Goal: Transaction & Acquisition: Purchase product/service

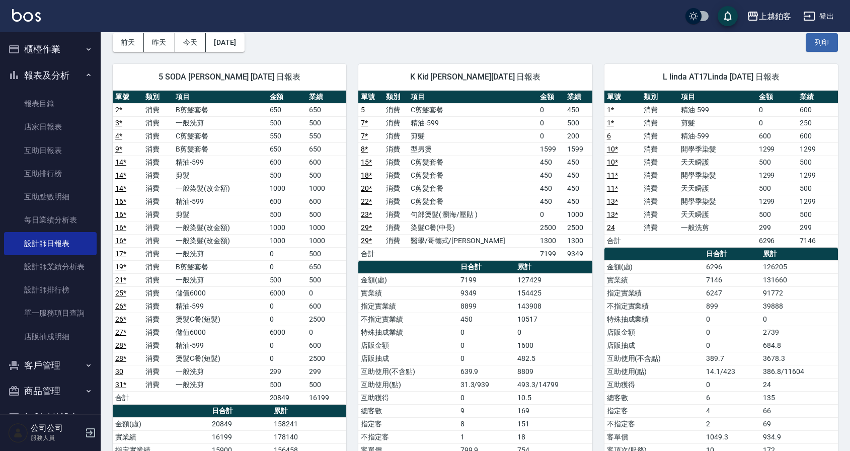
click at [42, 52] on button "櫃檯作業" at bounding box center [50, 49] width 93 height 26
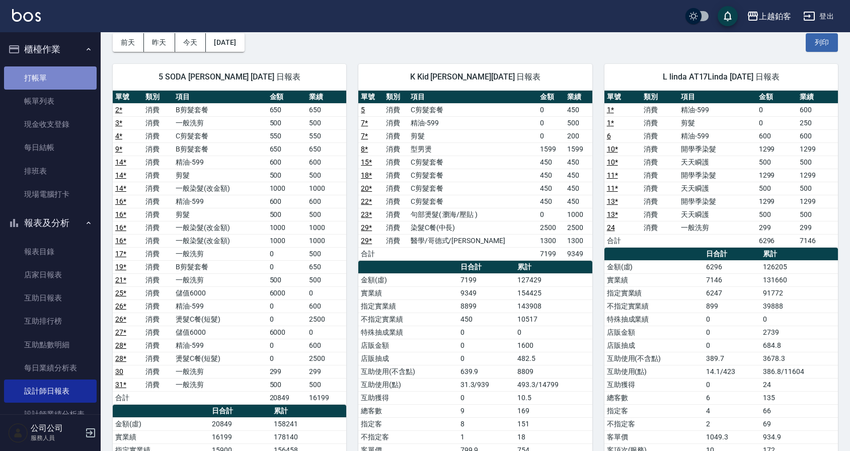
click at [54, 78] on link "打帳單" at bounding box center [50, 77] width 93 height 23
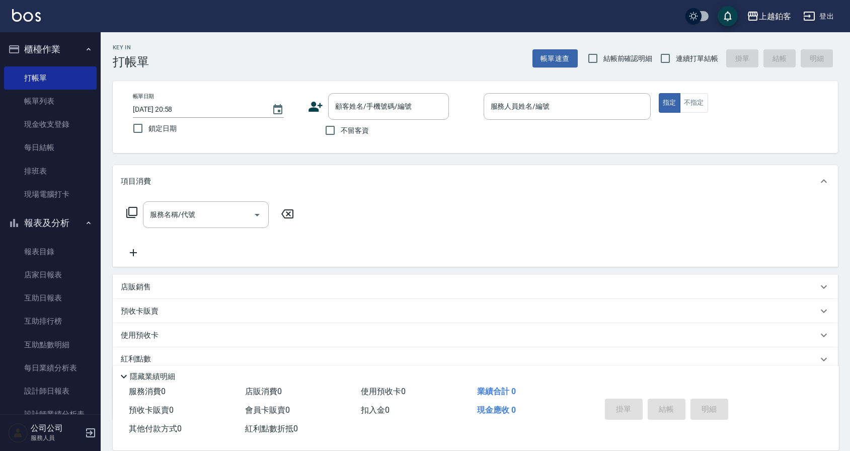
drag, startPoint x: 685, startPoint y: 57, endPoint x: 678, endPoint y: 57, distance: 6.6
click at [685, 57] on span "連續打單結帳" at bounding box center [697, 58] width 42 height 11
click at [676, 57] on input "連續打單結帳" at bounding box center [665, 58] width 21 height 21
checkbox input "true"
drag, startPoint x: 327, startPoint y: 131, endPoint x: 254, endPoint y: 123, distance: 73.5
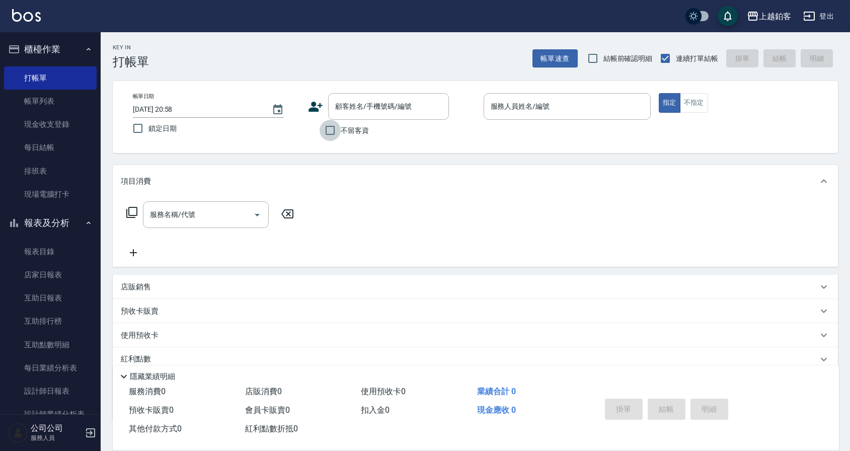
click at [327, 131] on input "不留客資" at bounding box center [330, 130] width 21 height 21
checkbox input "true"
drag, startPoint x: 167, startPoint y: 128, endPoint x: 320, endPoint y: 114, distance: 153.7
click at [168, 127] on span "鎖定日期" at bounding box center [163, 128] width 28 height 11
click at [149, 127] on input "鎖定日期" at bounding box center [137, 128] width 21 height 21
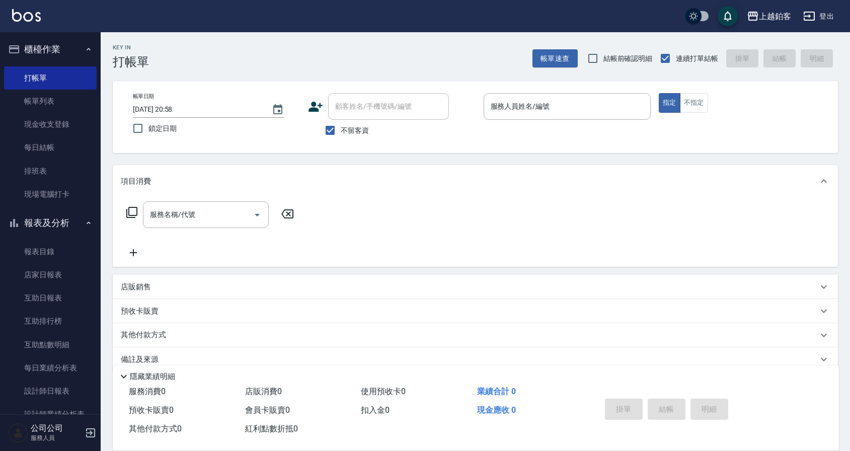
checkbox input "true"
click at [534, 111] on input "服務人員姓名/編號" at bounding box center [567, 107] width 158 height 18
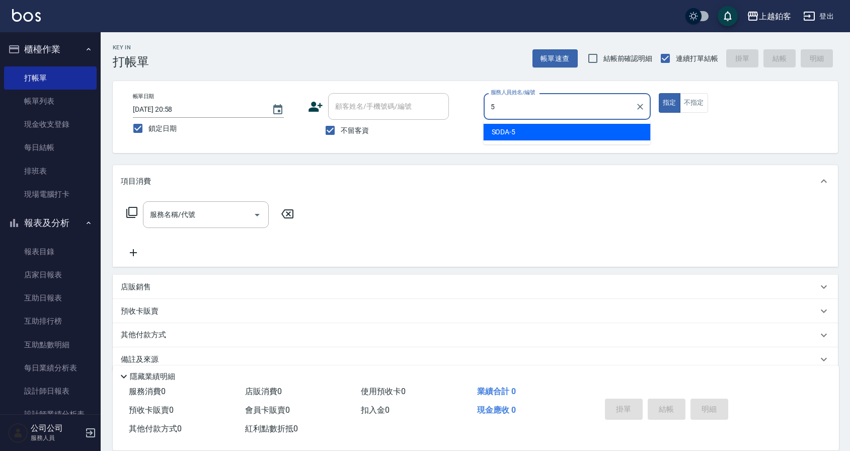
type input "SODA-5"
type button "true"
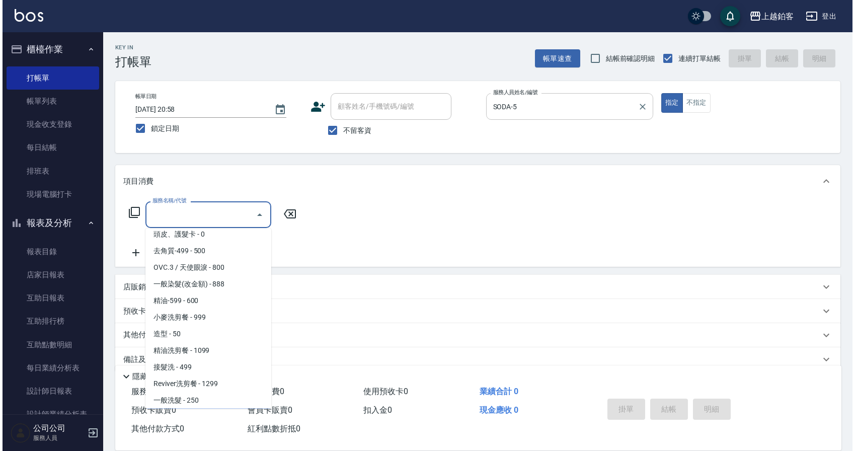
scroll to position [206, 0]
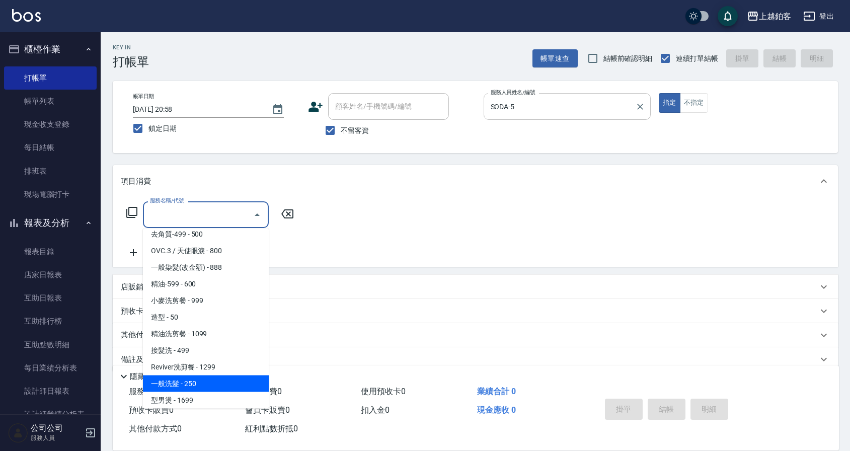
type input "一般洗髮(1300)"
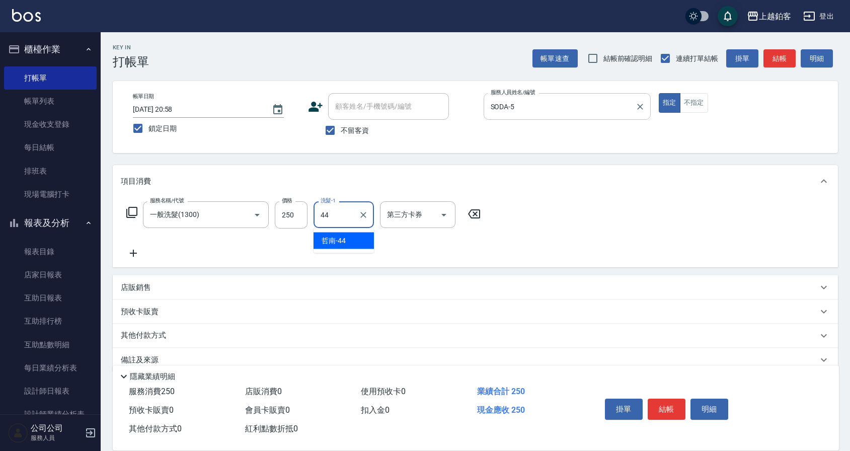
type input "哲南-44"
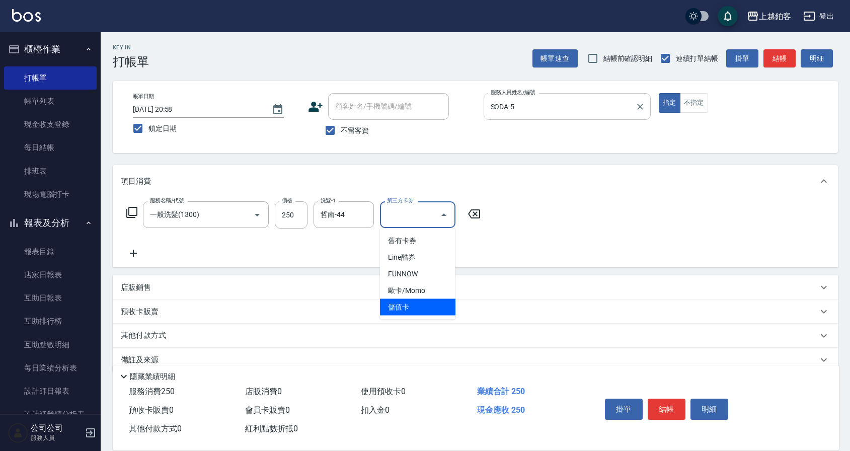
type input "儲值卡"
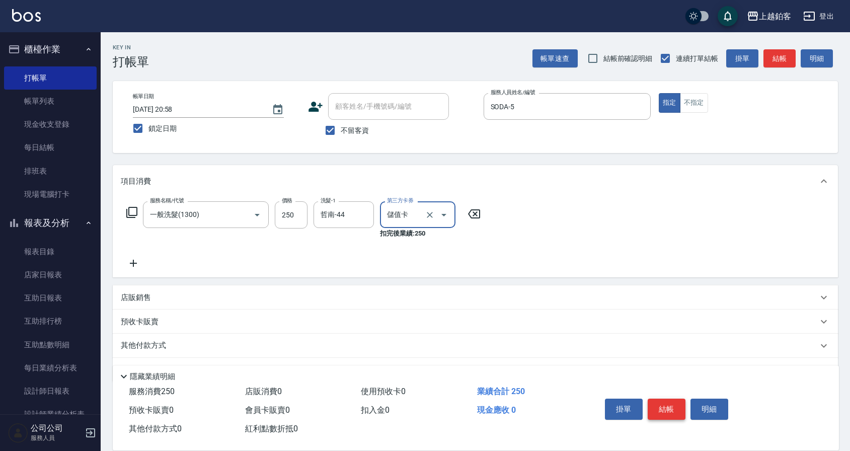
click at [670, 407] on button "結帳" at bounding box center [667, 409] width 38 height 21
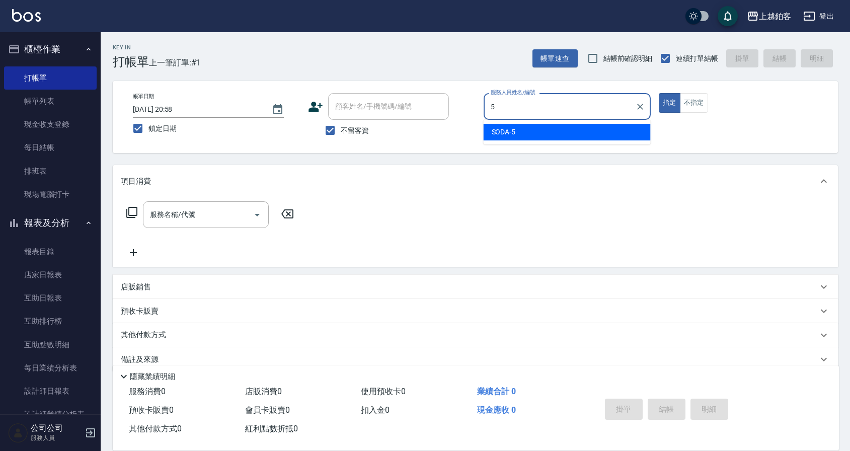
type input "SODA-5"
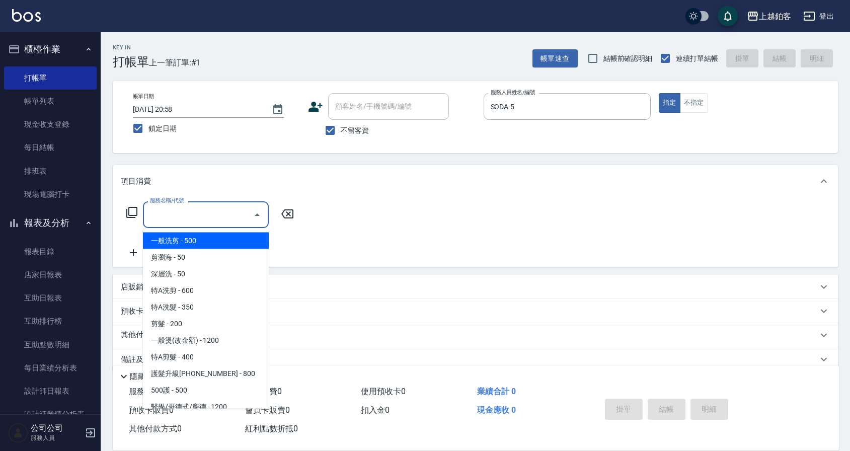
type input "一般洗剪(5)"
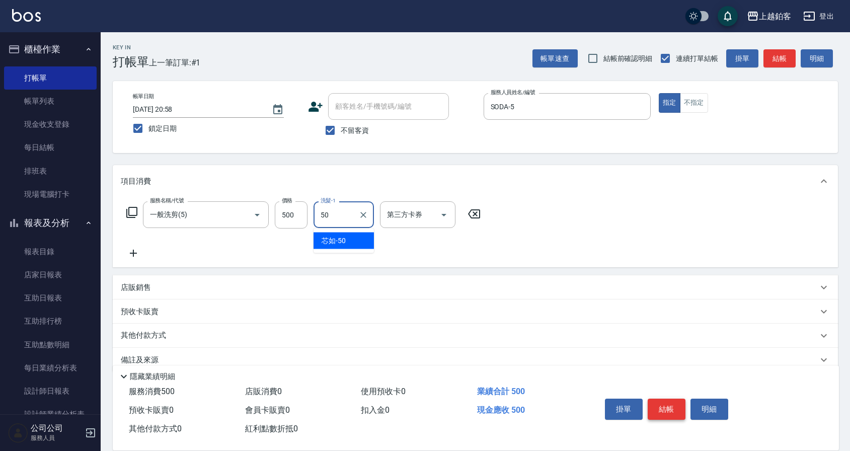
type input "芯如-50"
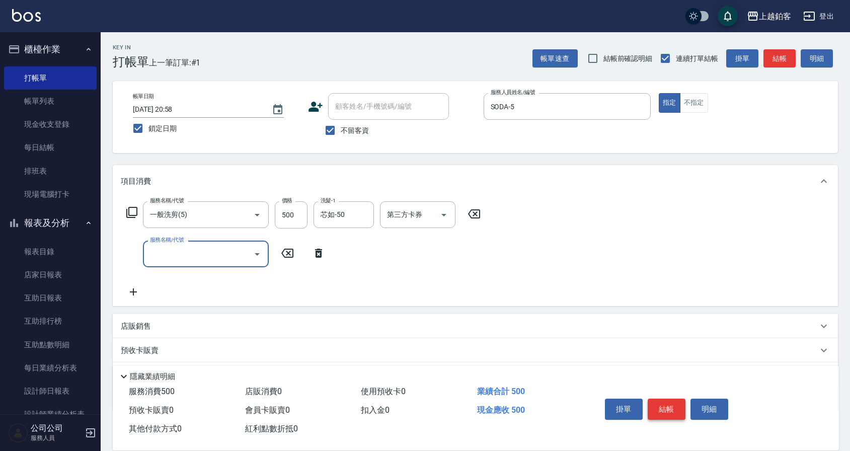
click at [665, 408] on button "結帳" at bounding box center [667, 409] width 38 height 21
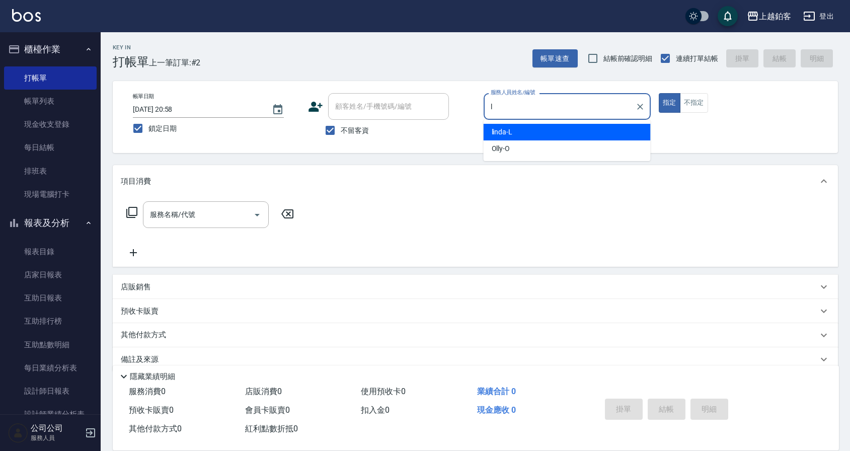
type input "linda-L"
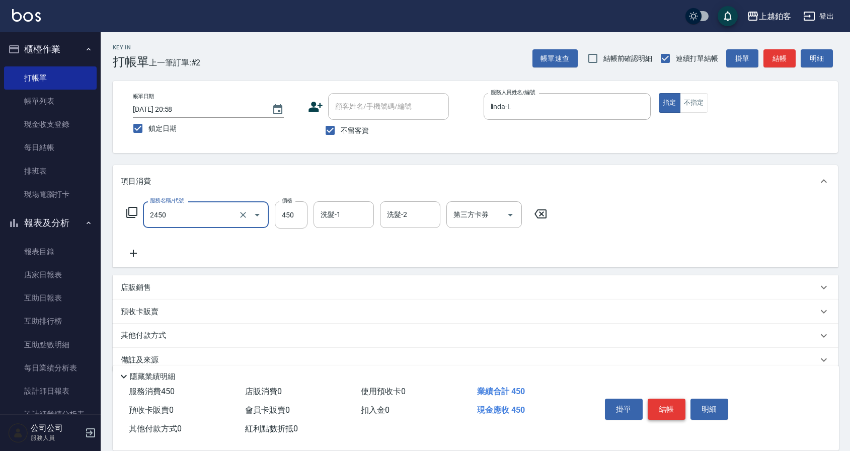
type input "C剪髮套餐(2450)"
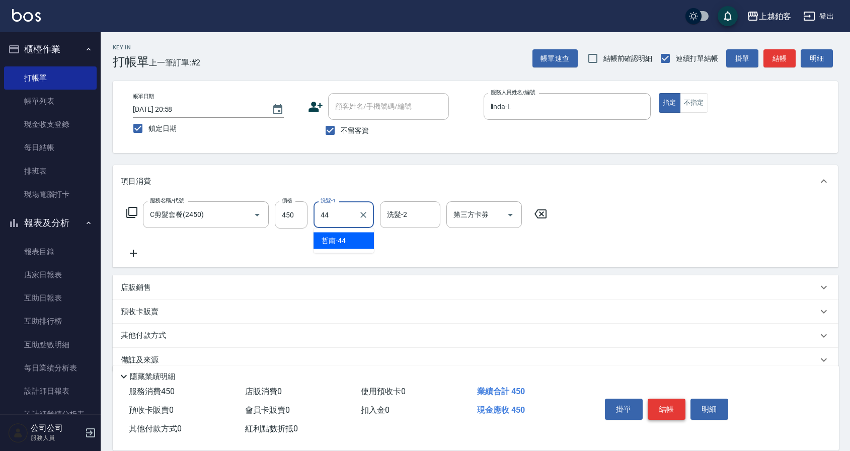
type input "哲南-44"
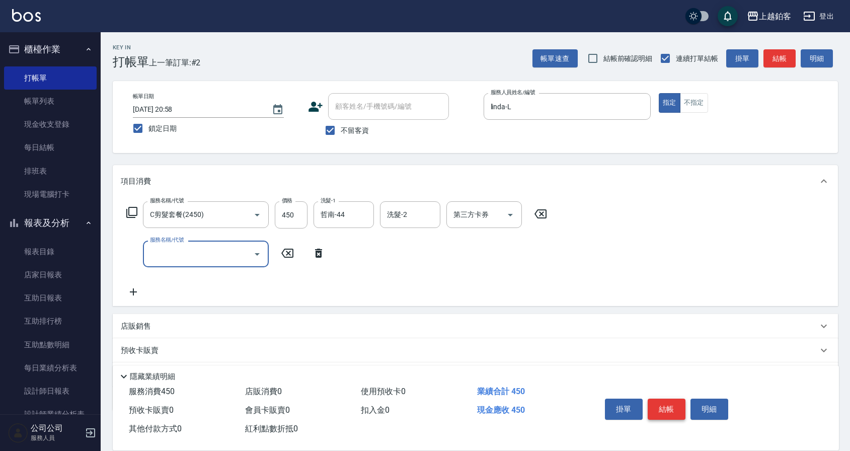
click at [665, 413] on button "結帳" at bounding box center [667, 409] width 38 height 21
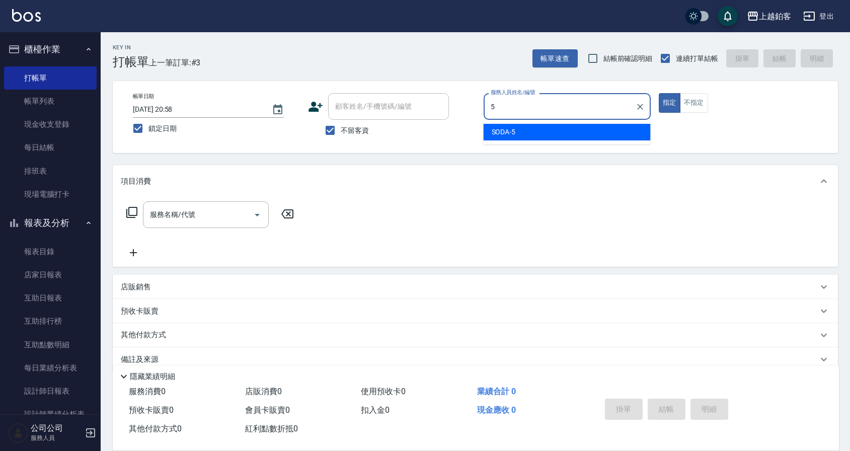
type input "SODA-5"
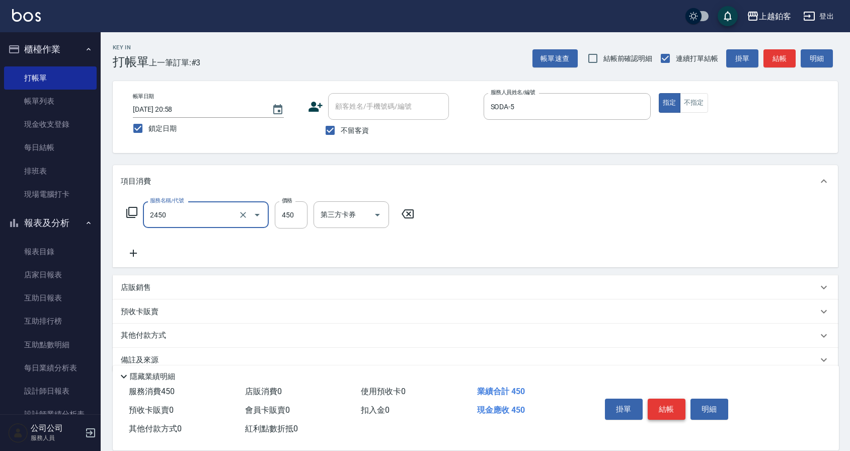
type input "C剪髮套餐(2450)"
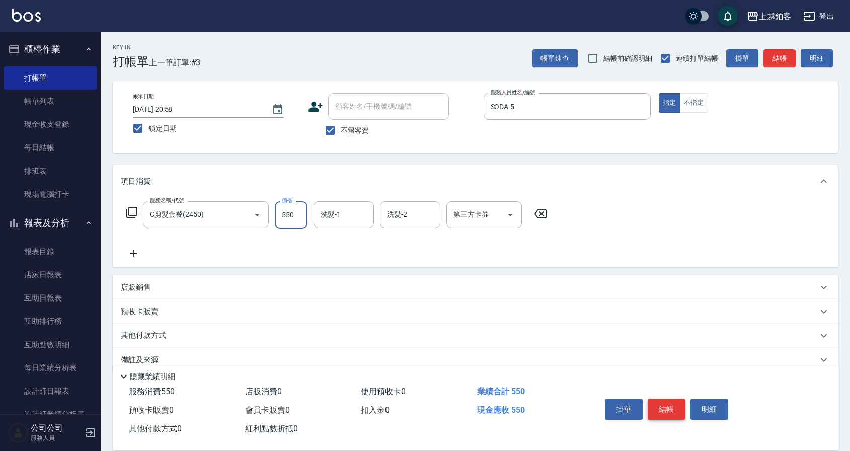
type input "550"
type input "芯如-50"
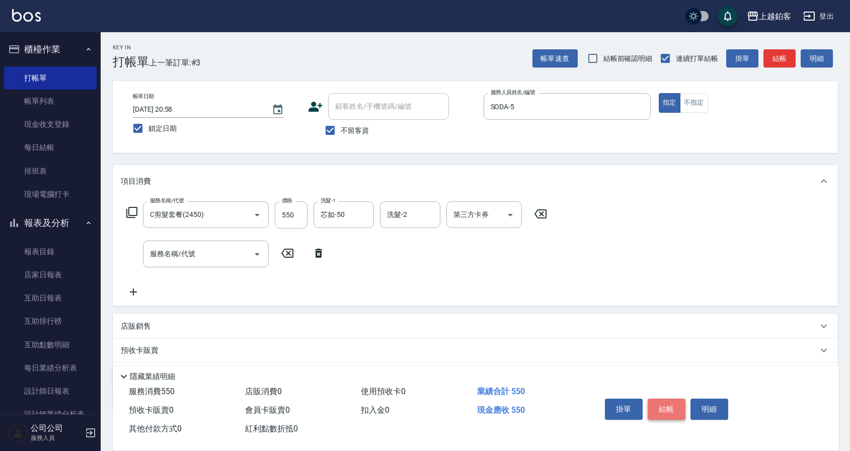
click at [664, 412] on button "結帳" at bounding box center [667, 409] width 38 height 21
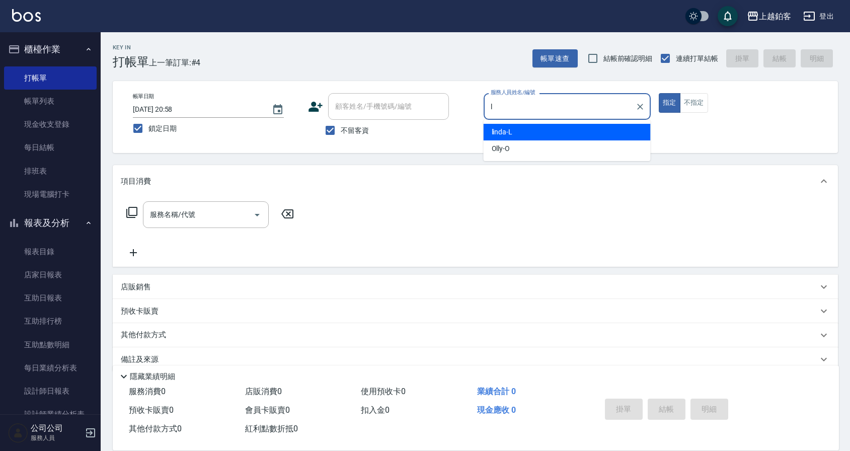
type input "linda-L"
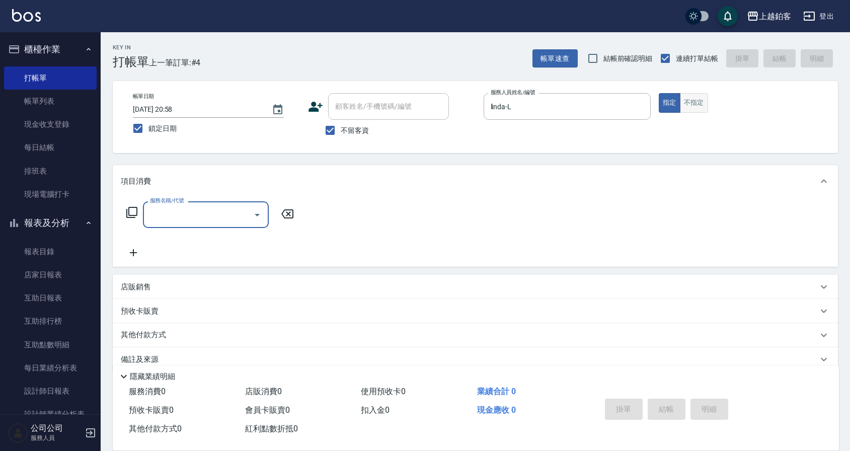
click at [697, 107] on button "不指定" at bounding box center [694, 103] width 28 height 20
type button "false"
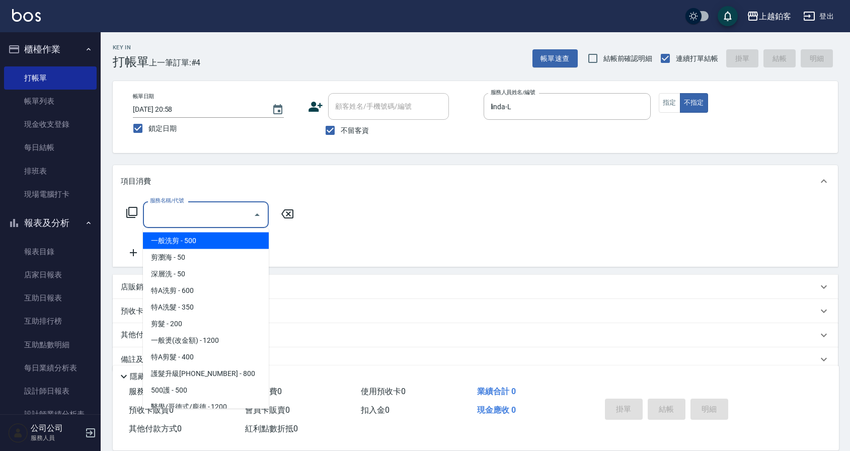
type input "一般洗剪(5)"
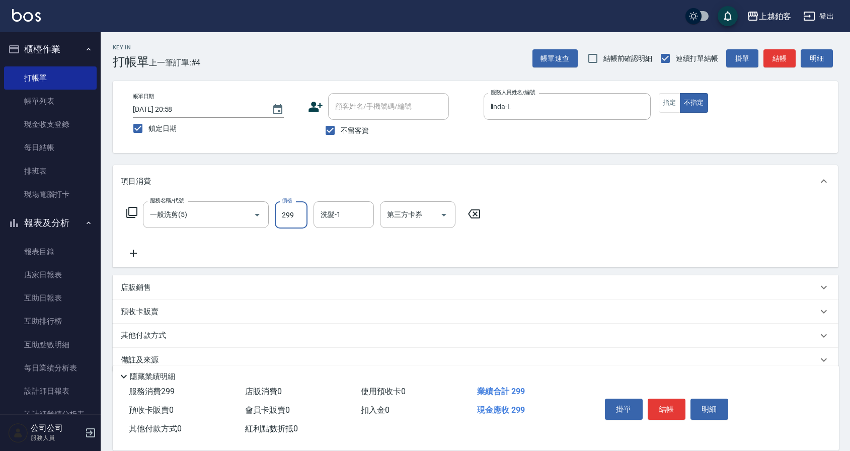
type input "299"
type input "芯如-50"
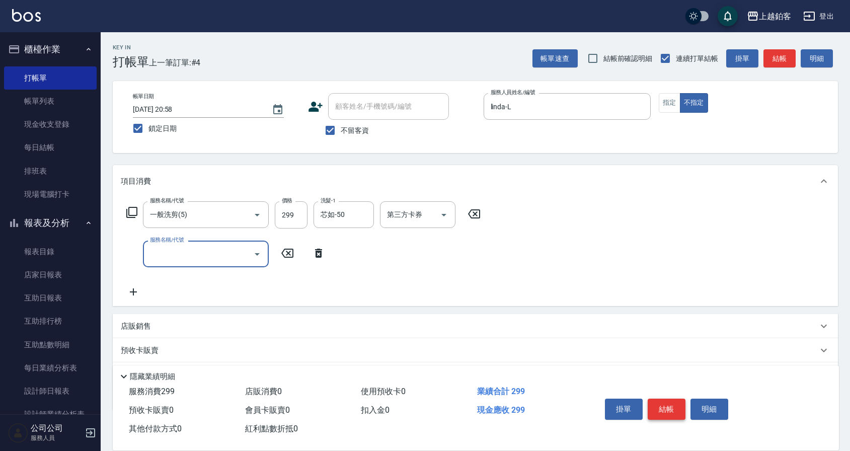
click at [659, 408] on button "結帳" at bounding box center [667, 409] width 38 height 21
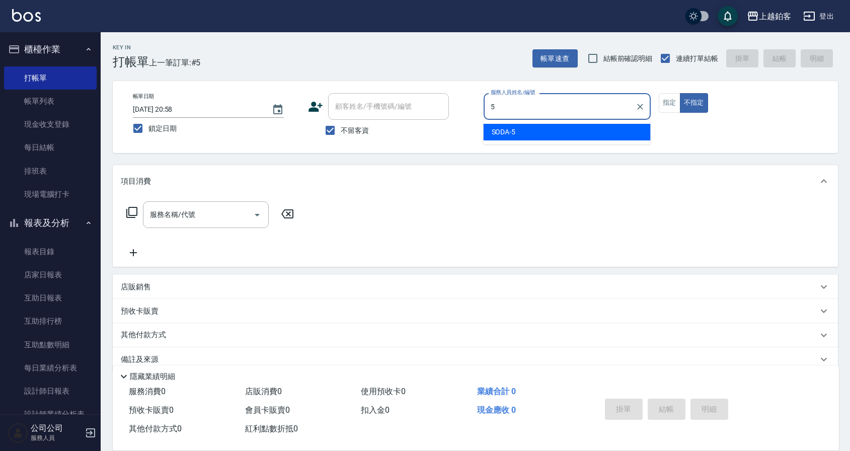
type input "SODA-5"
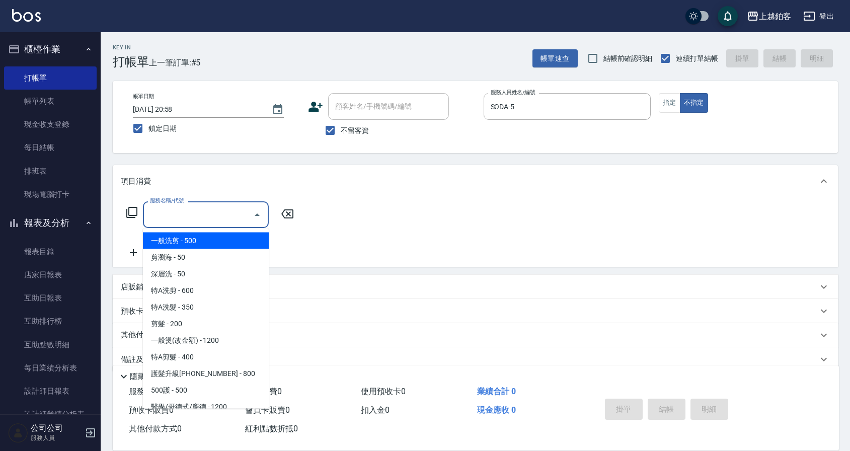
type input "一般洗剪(5)"
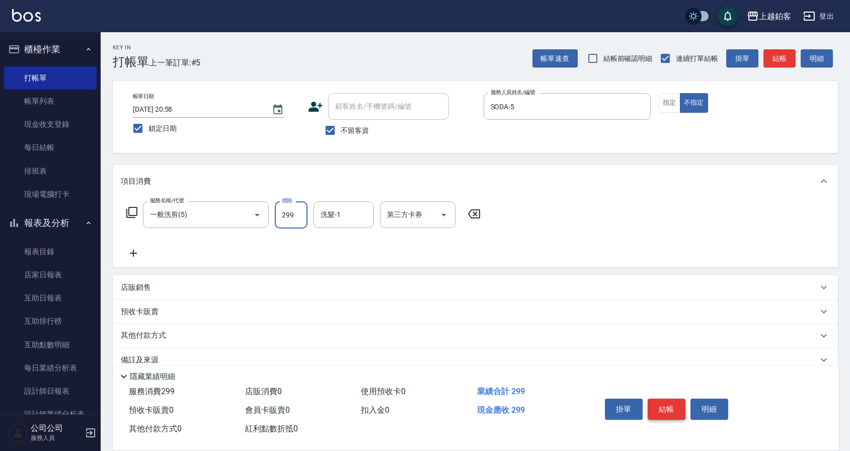
type input "299"
type input "芯如-50"
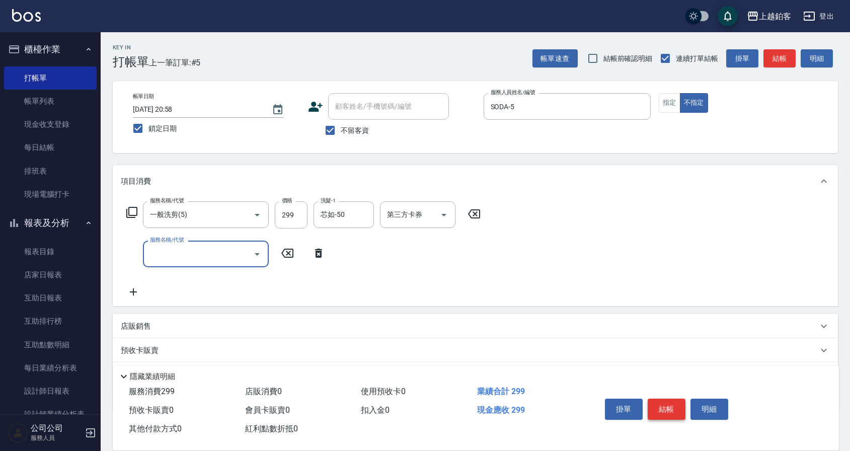
click at [659, 405] on button "結帳" at bounding box center [667, 409] width 38 height 21
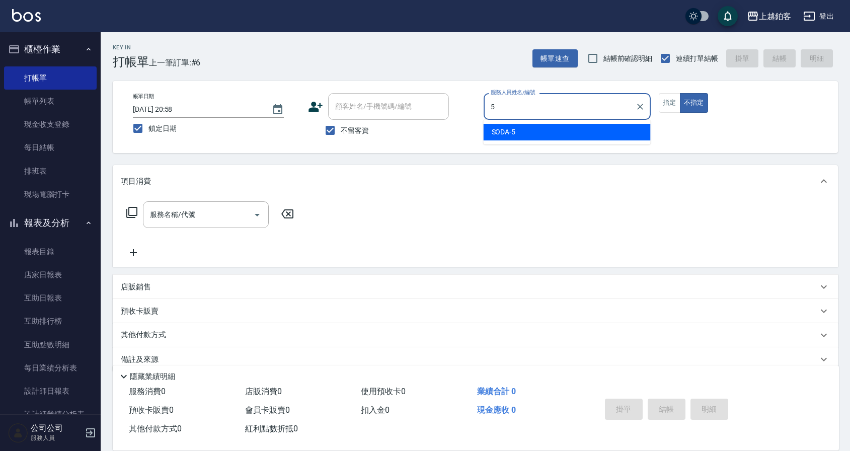
type input "SODA-5"
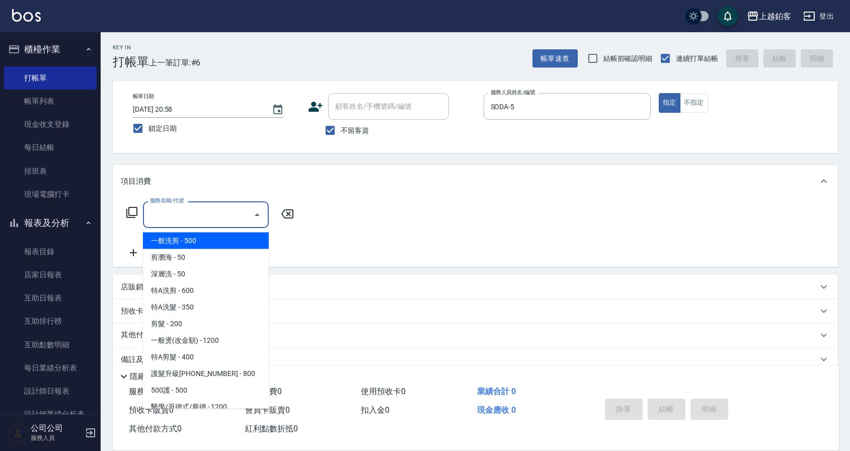
type input "一般洗剪(5)"
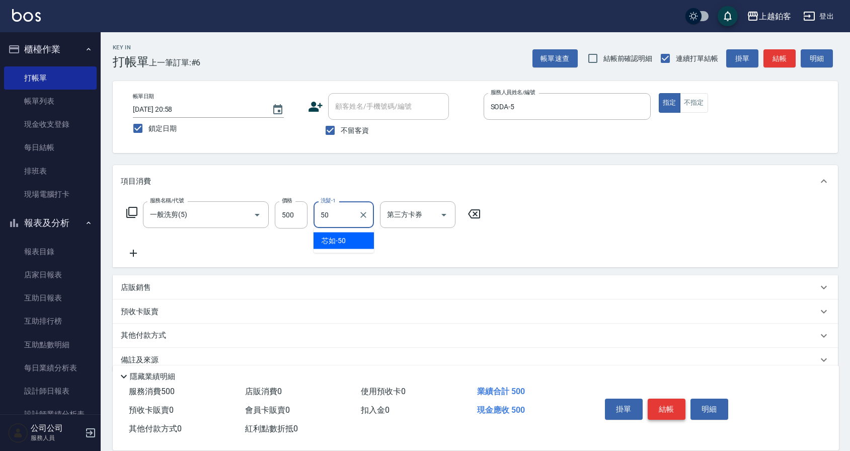
type input "芯如-50"
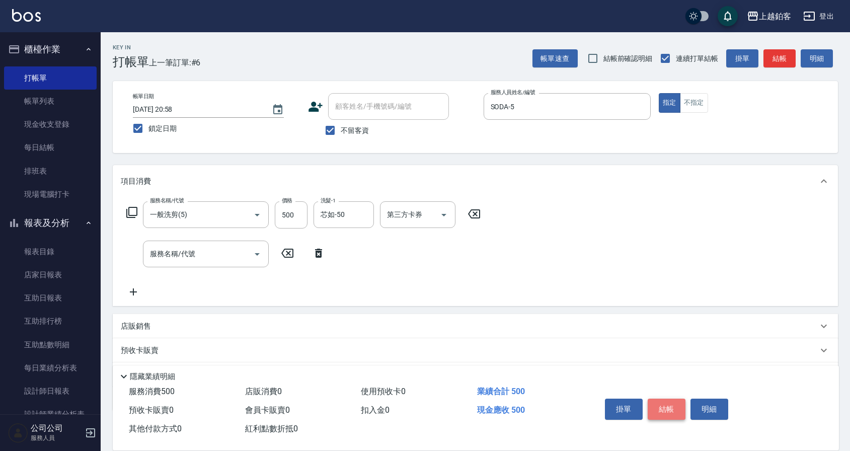
click at [659, 406] on button "結帳" at bounding box center [667, 409] width 38 height 21
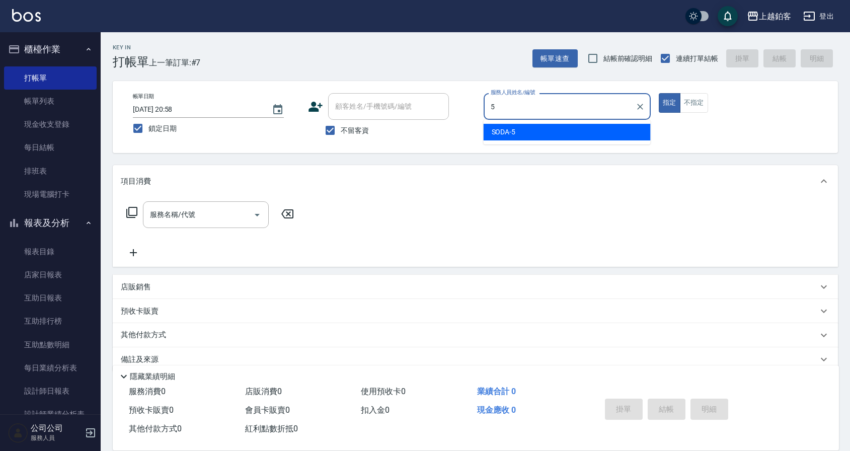
type input "SODA-5"
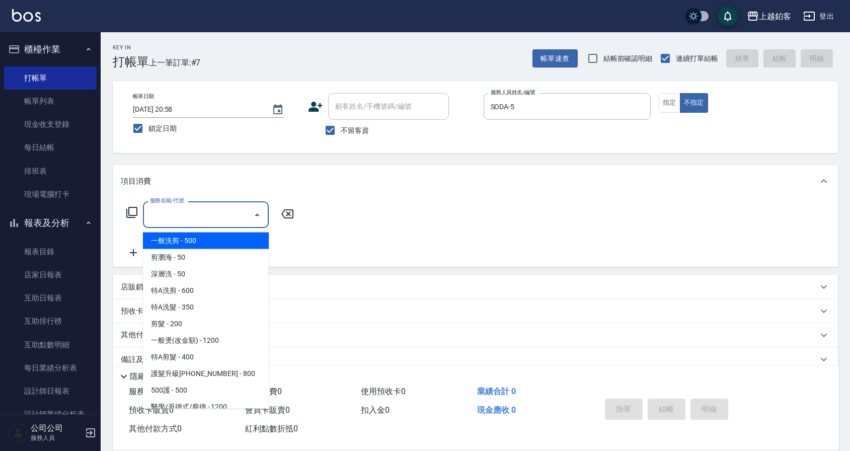
type input "一般洗剪(5)"
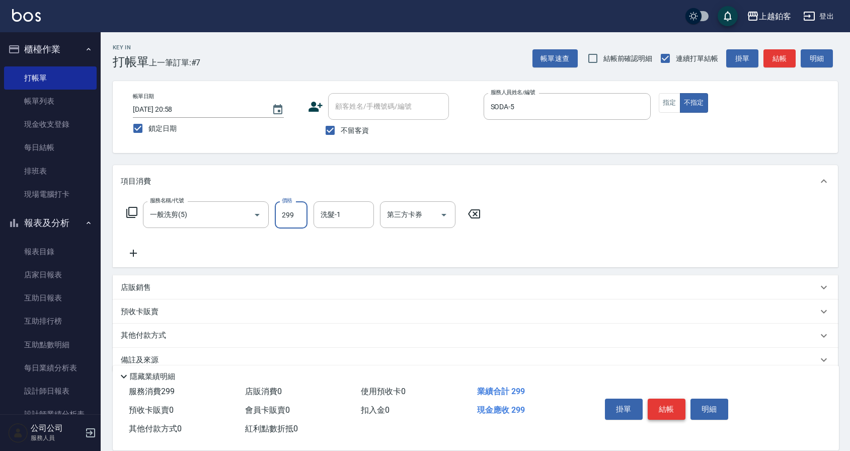
type input "299"
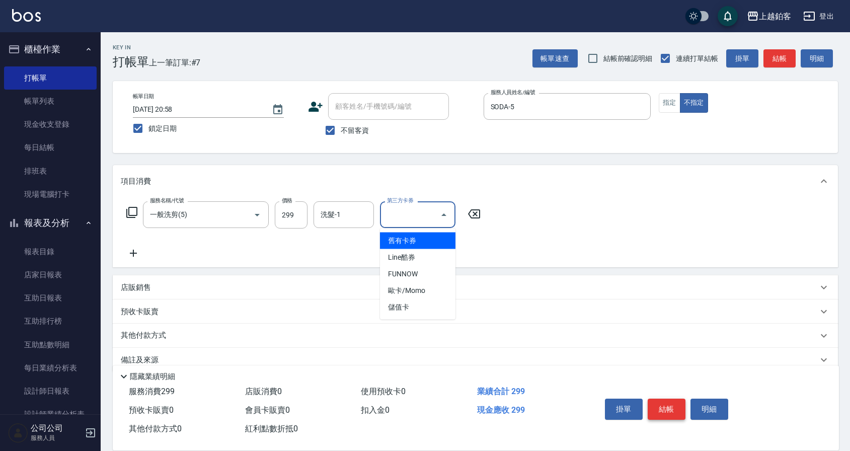
type input "舊有卡券"
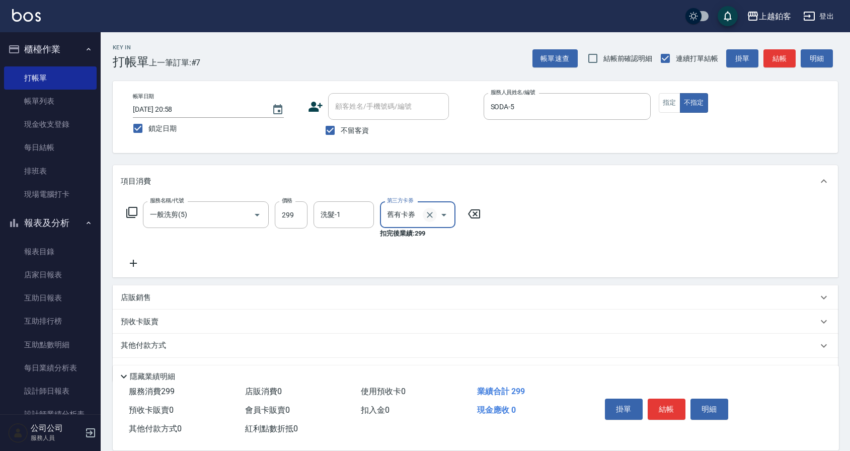
click at [434, 217] on icon "Clear" at bounding box center [430, 215] width 10 height 10
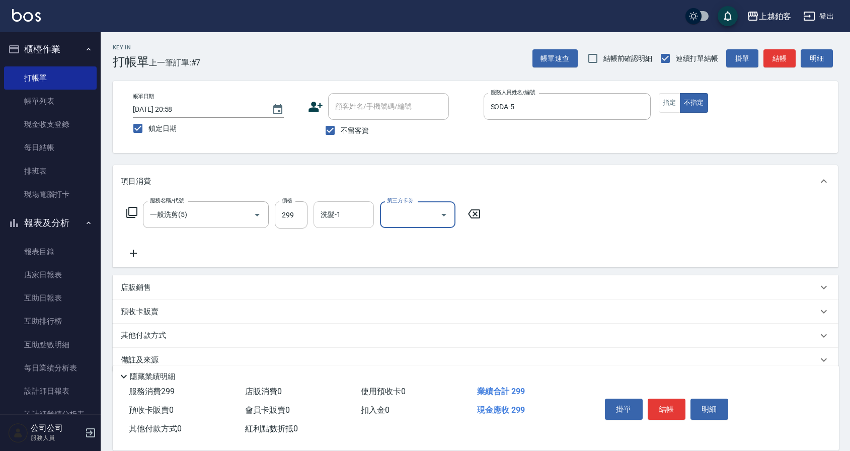
click at [345, 218] on input "洗髮-1" at bounding box center [343, 215] width 51 height 18
type input "芯如-50"
click at [661, 403] on button "結帳" at bounding box center [667, 409] width 38 height 21
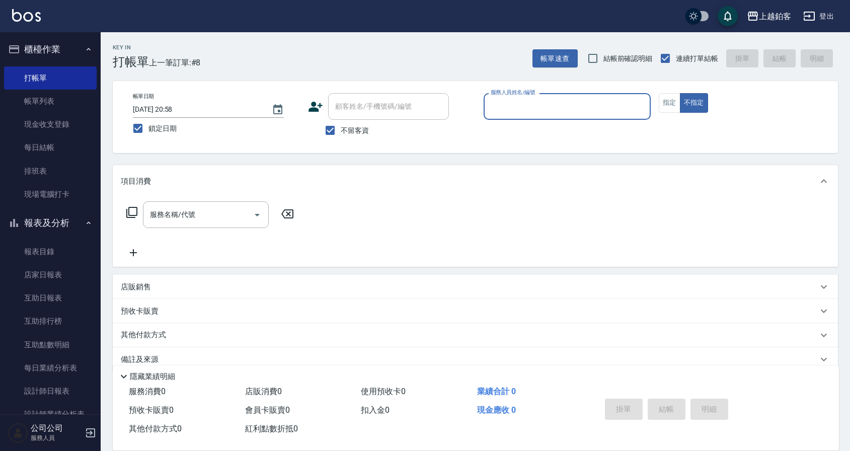
type input "k"
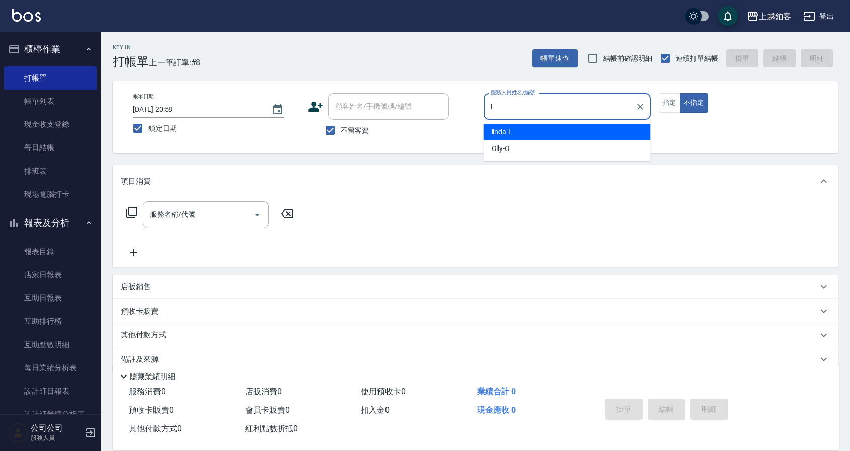
type input "linda-L"
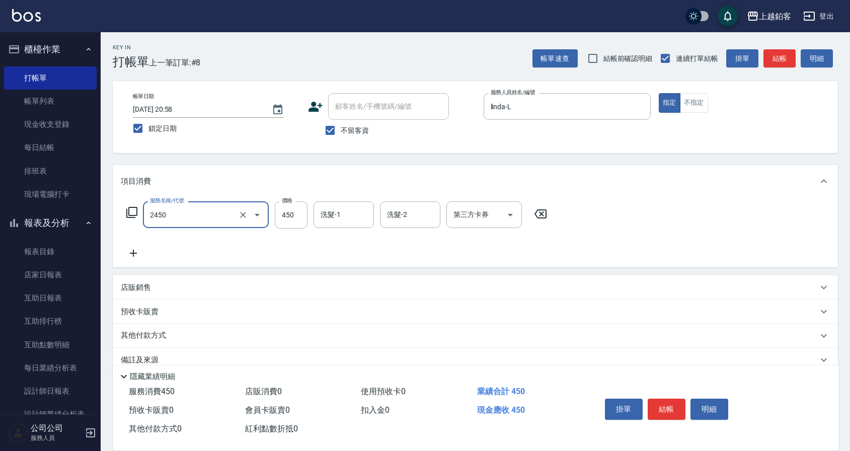
type input "C剪髮套餐(2450)"
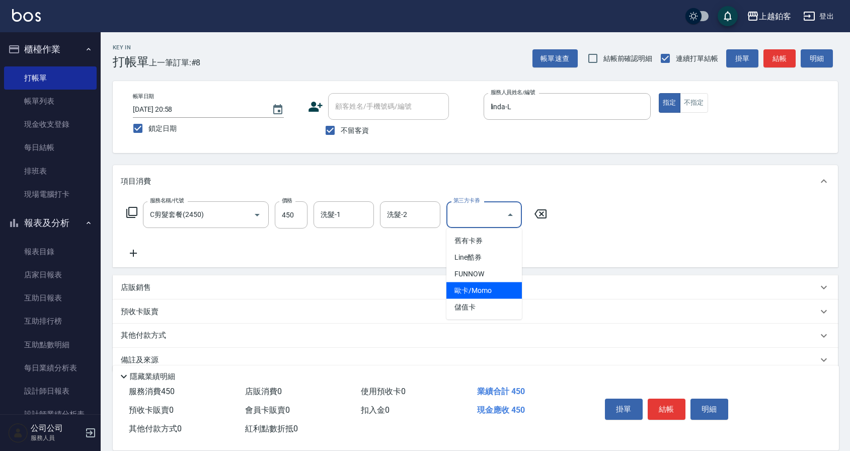
type input "歐卡/Momo"
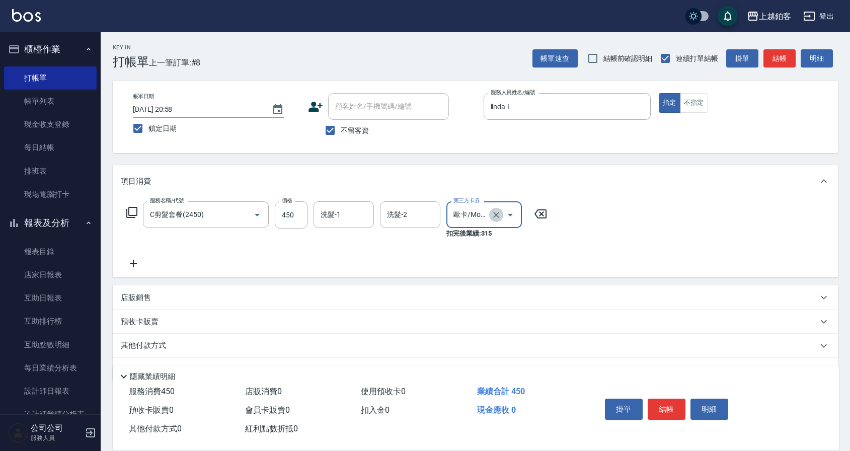
click at [494, 214] on icon "Clear" at bounding box center [496, 215] width 10 height 10
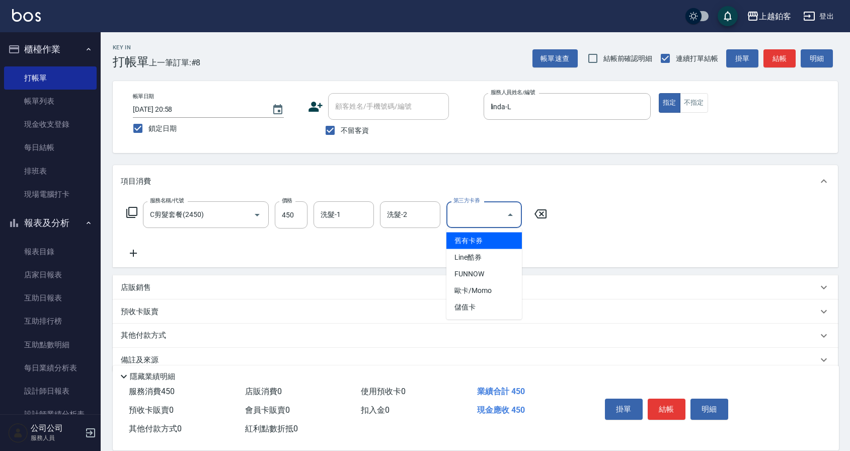
drag, startPoint x: 484, startPoint y: 220, endPoint x: 483, endPoint y: 229, distance: 9.7
click at [484, 220] on input "第三方卡券" at bounding box center [476, 215] width 51 height 18
click at [480, 310] on span "儲值卡" at bounding box center [485, 307] width 76 height 17
type input "儲值卡"
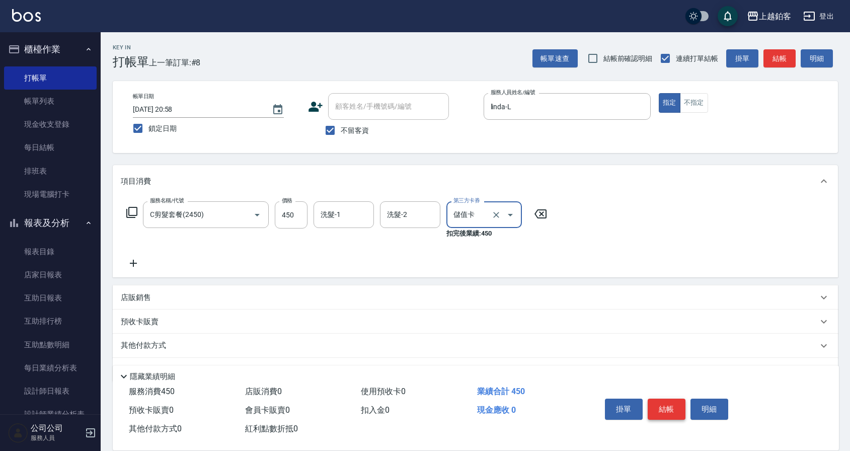
click at [670, 403] on button "結帳" at bounding box center [667, 409] width 38 height 21
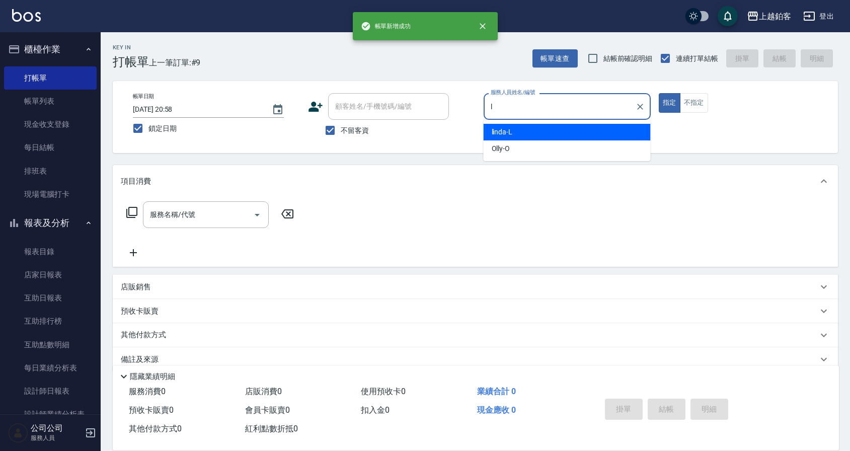
type input "linda-L"
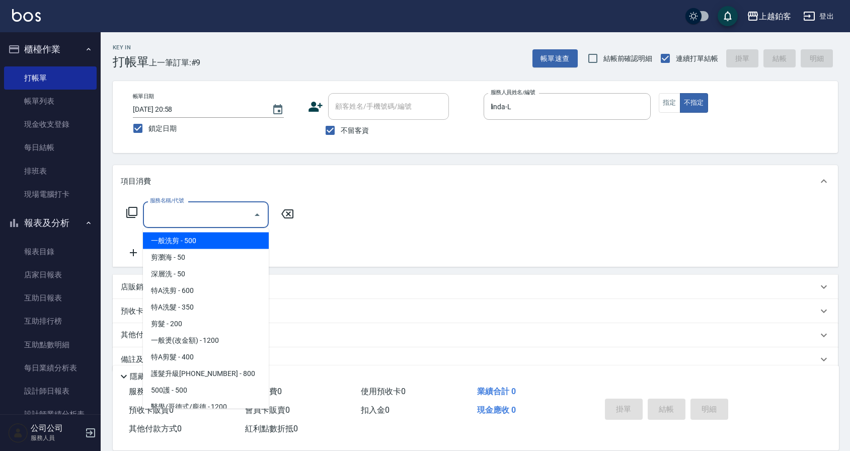
type input "一般洗剪(5)"
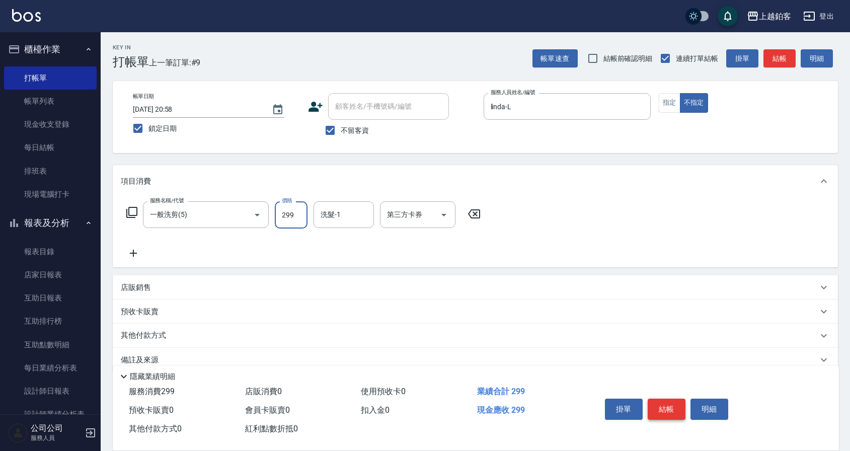
type input "299"
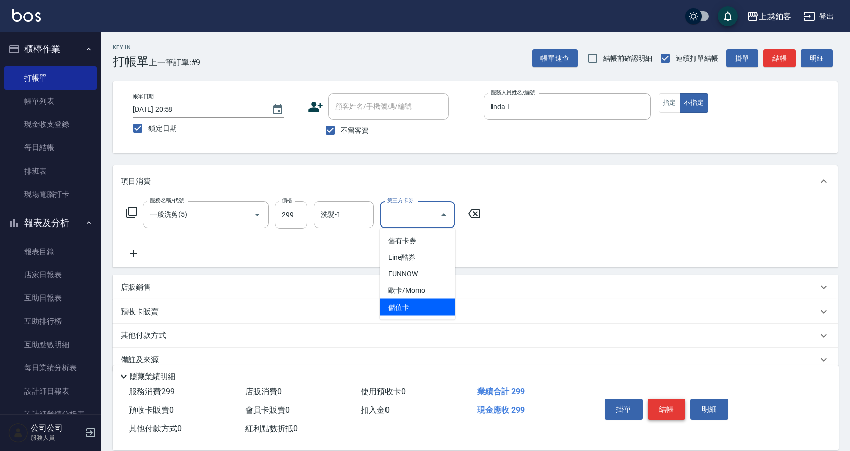
type input "儲值卡"
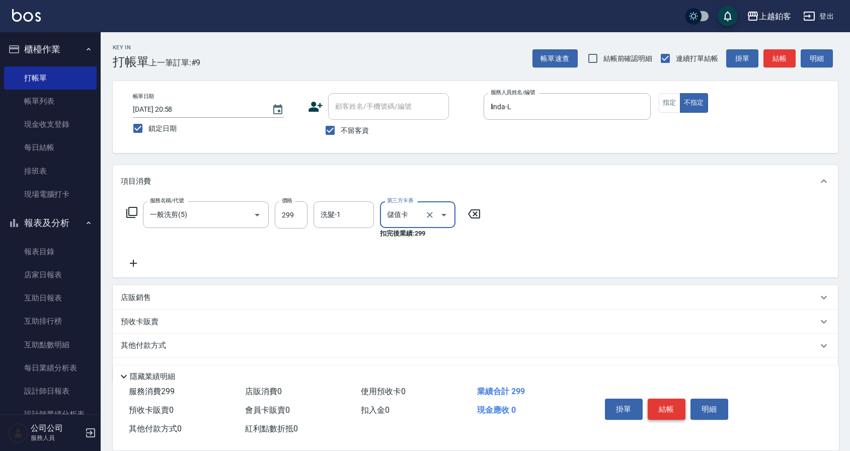
click at [667, 399] on button "結帳" at bounding box center [667, 409] width 38 height 21
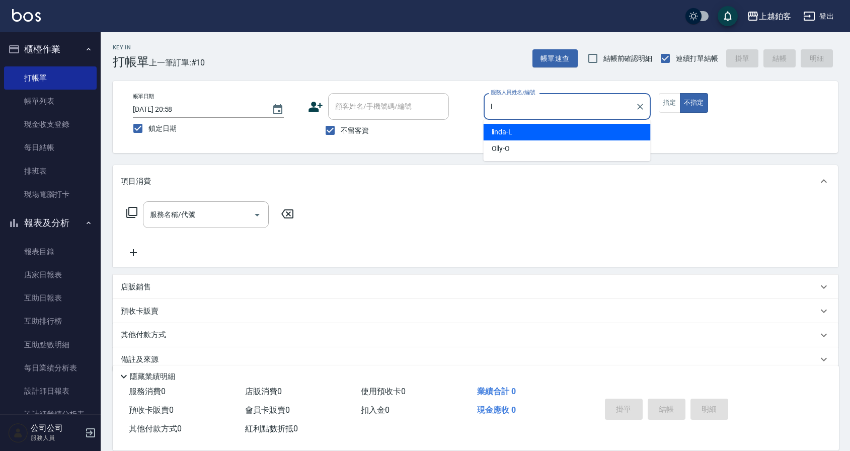
type input "linda-L"
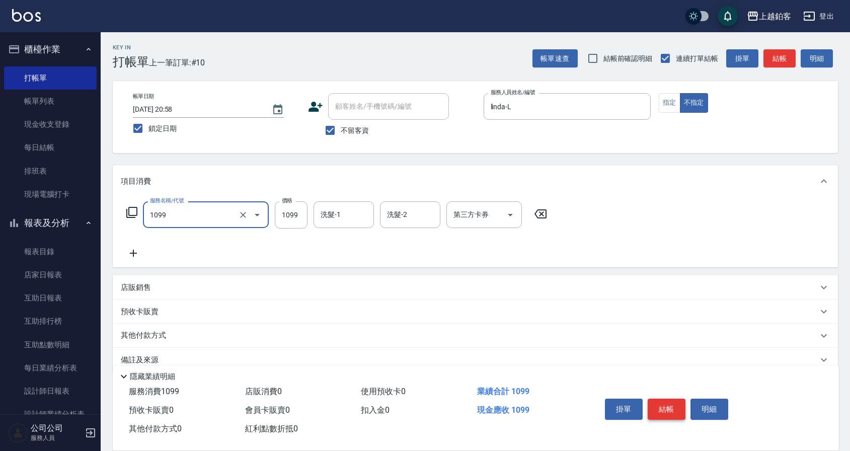
type input "精油洗剪餐(1099)"
type input "850"
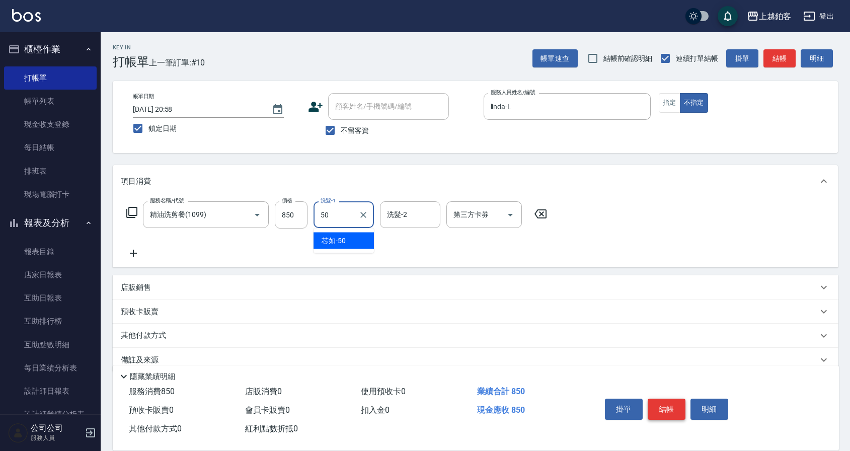
type input "芯如-50"
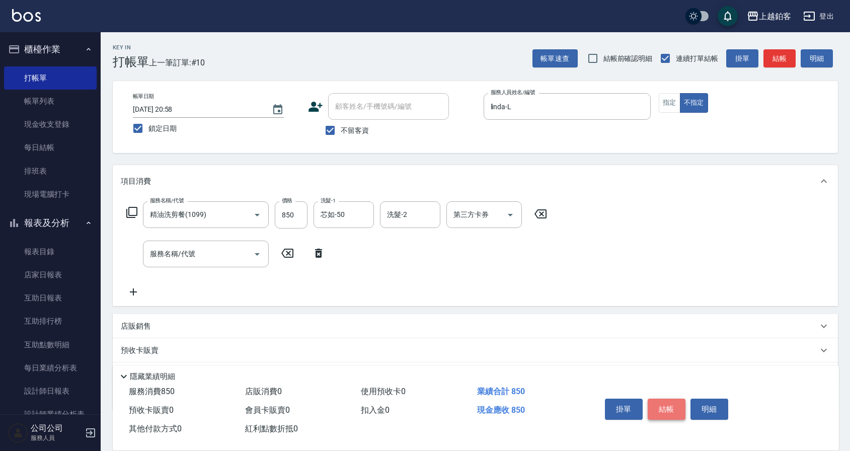
click at [670, 407] on button "結帳" at bounding box center [667, 409] width 38 height 21
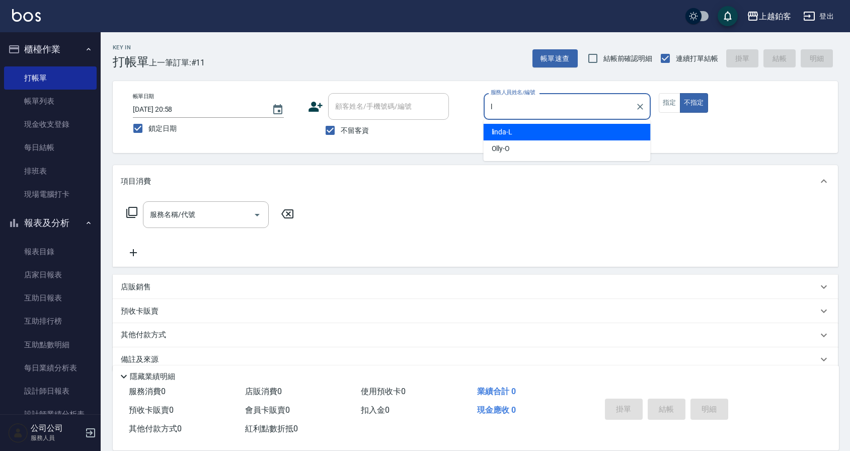
type input "linda-L"
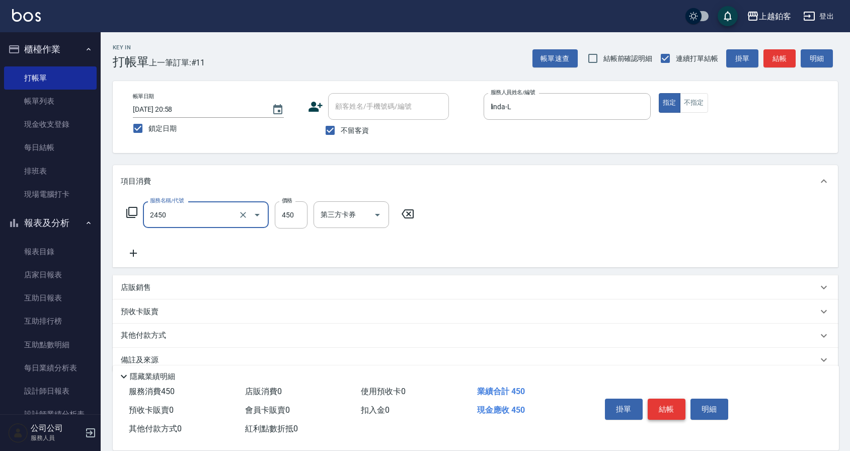
type input "C剪髮套餐(2450)"
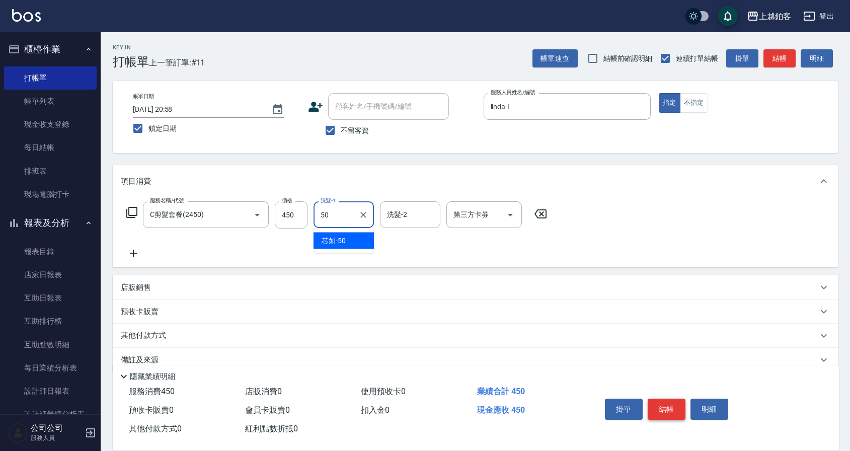
type input "芯如-50"
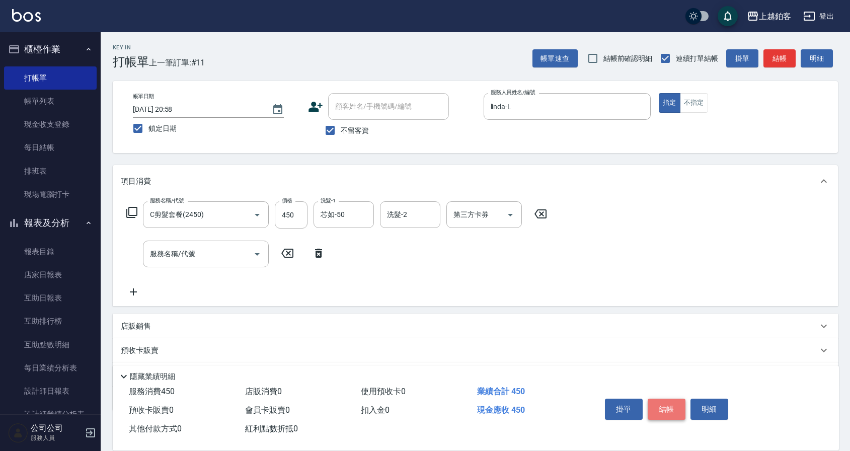
click at [666, 409] on button "結帳" at bounding box center [667, 409] width 38 height 21
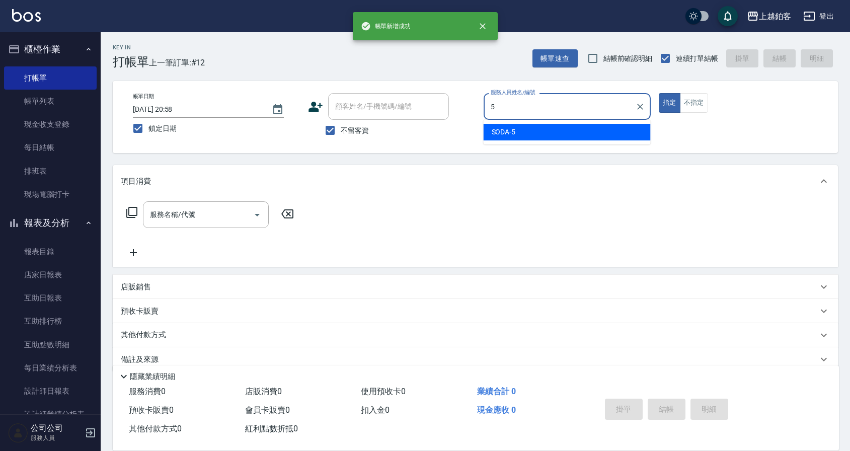
type input "SODA-5"
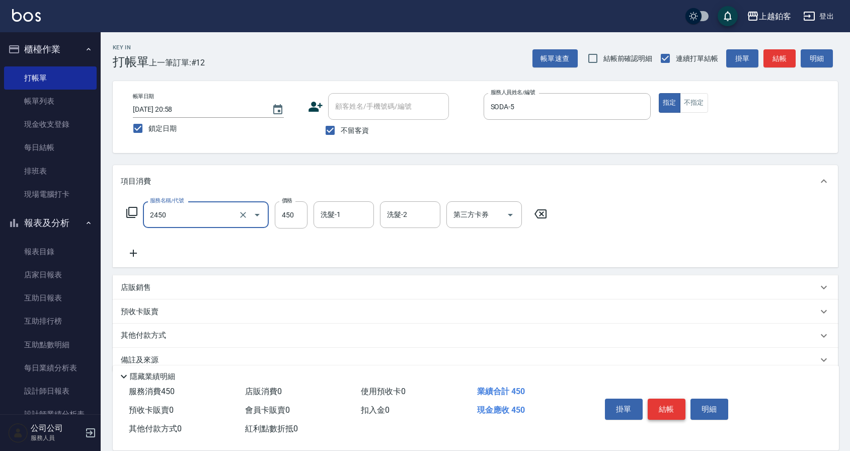
type input "C剪髮套餐(2450)"
type input "550"
click at [665, 407] on button "結帳" at bounding box center [667, 409] width 38 height 21
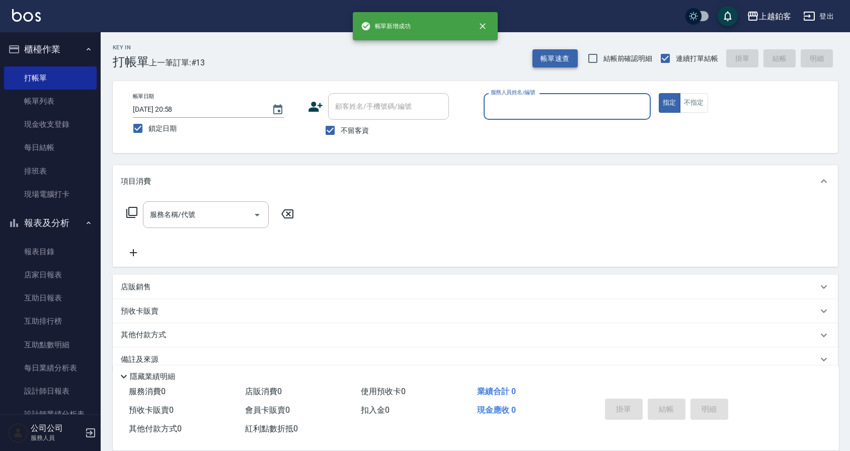
click at [549, 58] on button "帳單速查" at bounding box center [555, 58] width 45 height 19
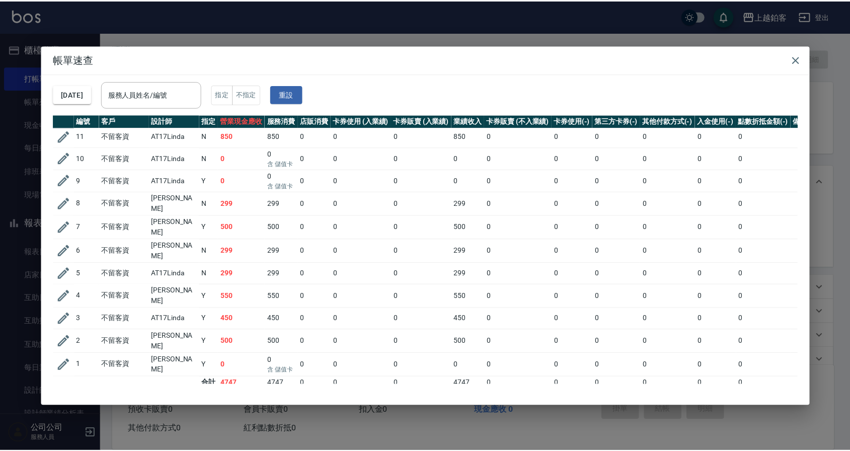
scroll to position [0, 0]
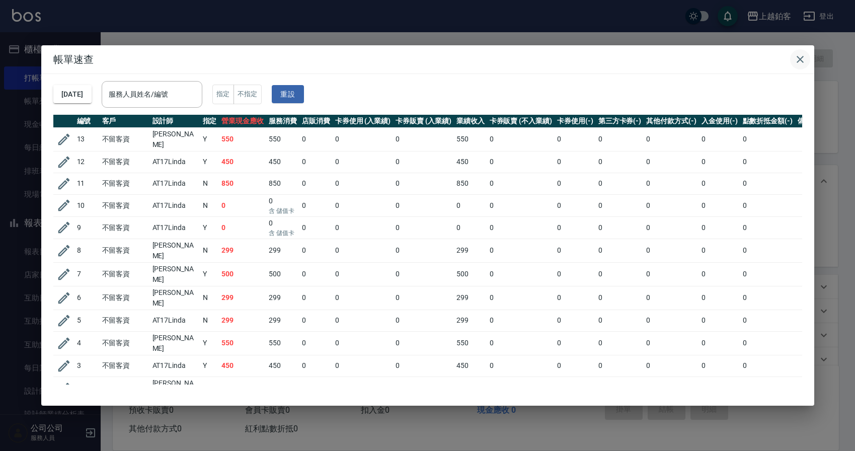
drag, startPoint x: 799, startPoint y: 54, endPoint x: 794, endPoint y: 55, distance: 5.1
click at [799, 54] on icon "button" at bounding box center [801, 59] width 12 height 12
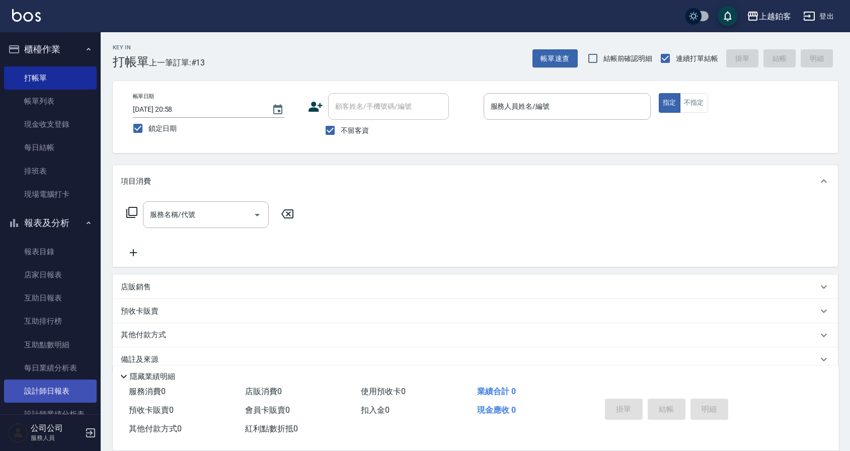
click at [60, 391] on link "設計師日報表" at bounding box center [50, 391] width 93 height 23
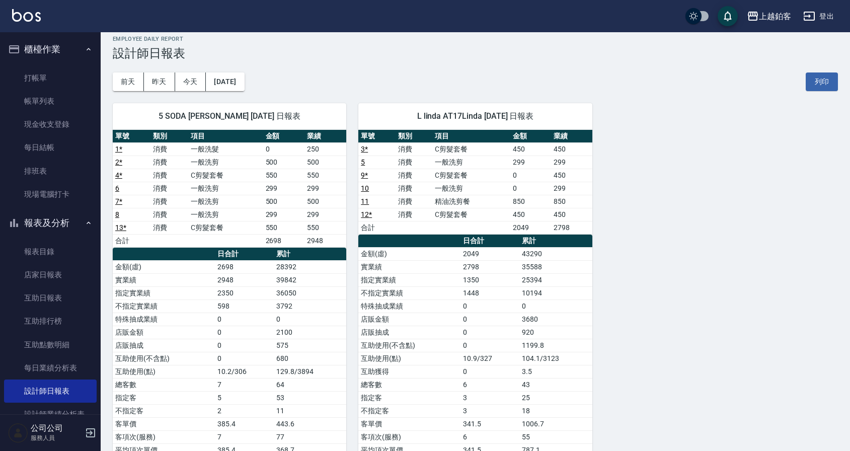
scroll to position [11, 0]
